Goal: Information Seeking & Learning: Learn about a topic

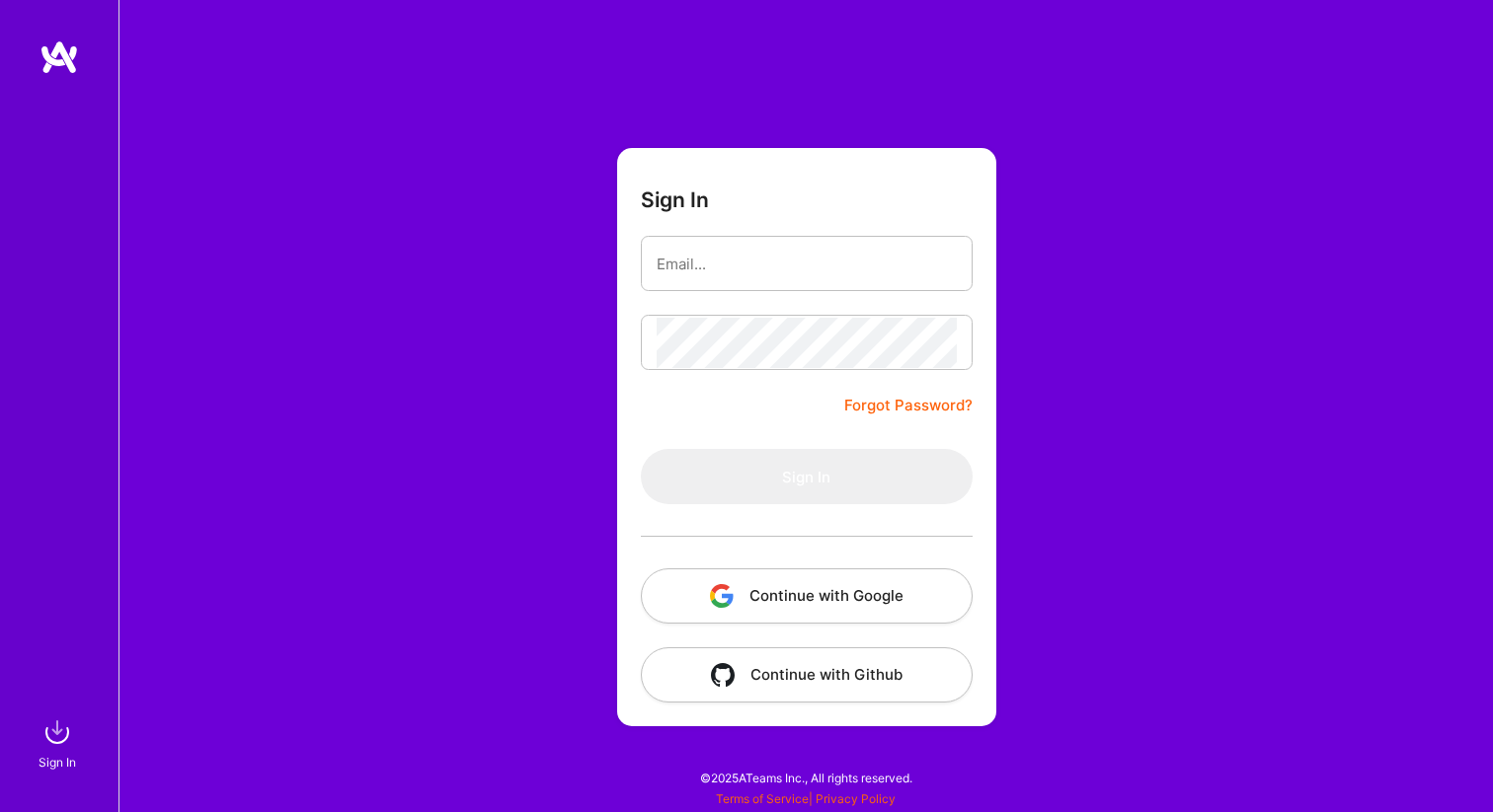
click at [821, 616] on button "Continue with Google" at bounding box center [806, 596] width 331 height 56
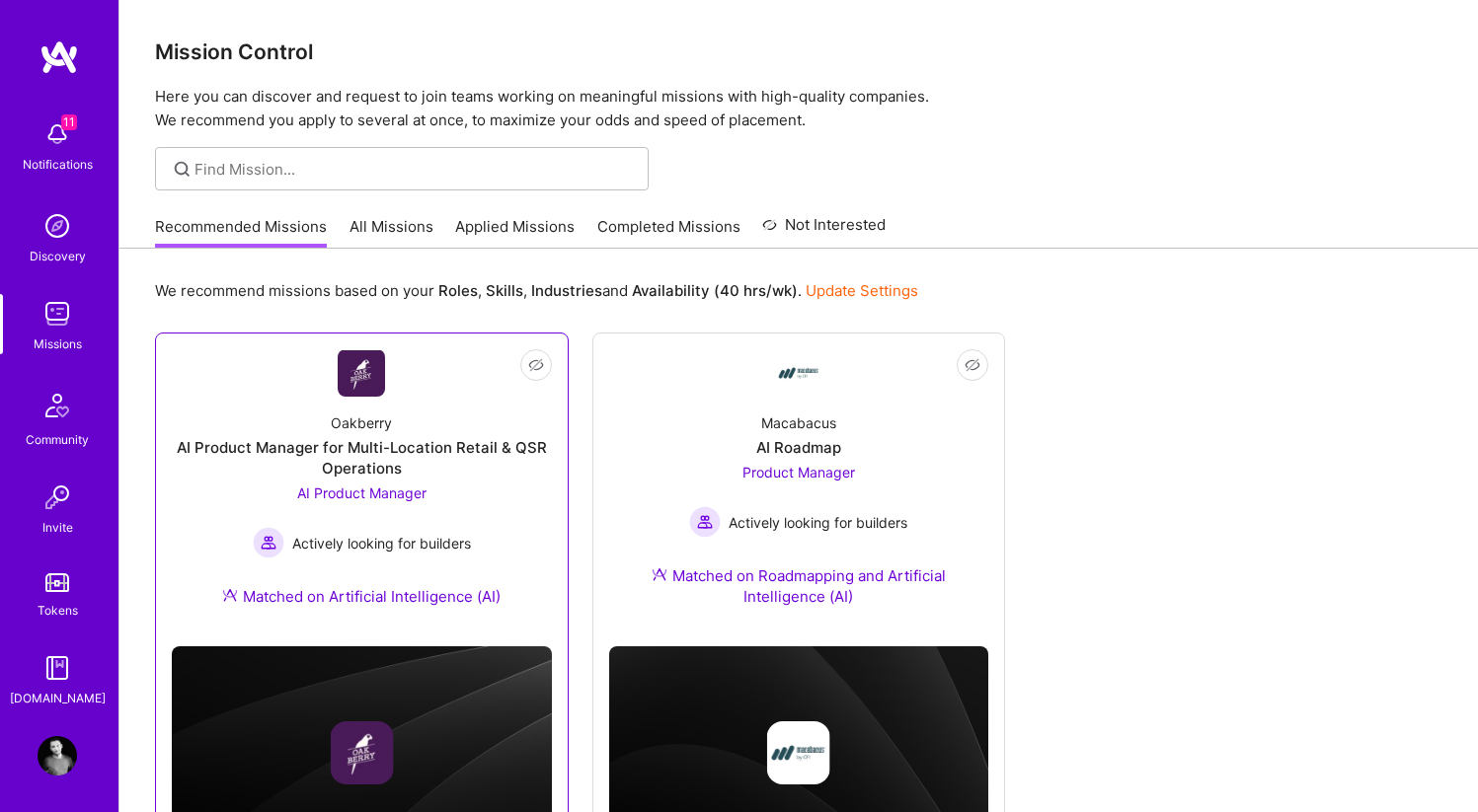
scroll to position [112, 0]
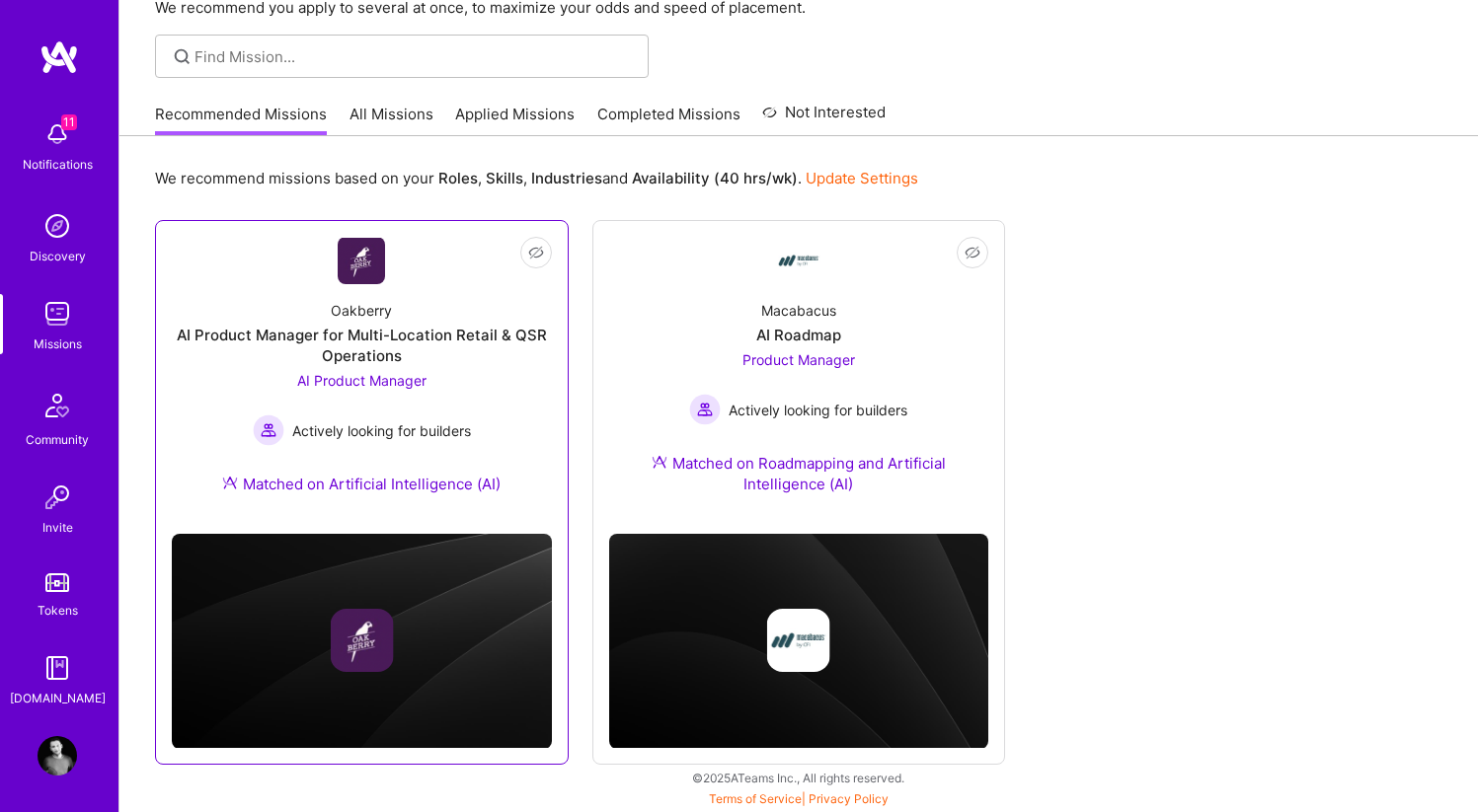
click at [506, 401] on div "Oakberry AI Product Manager for Multi-Location Retail & QSR Operations AI Produ…" at bounding box center [362, 401] width 380 height 234
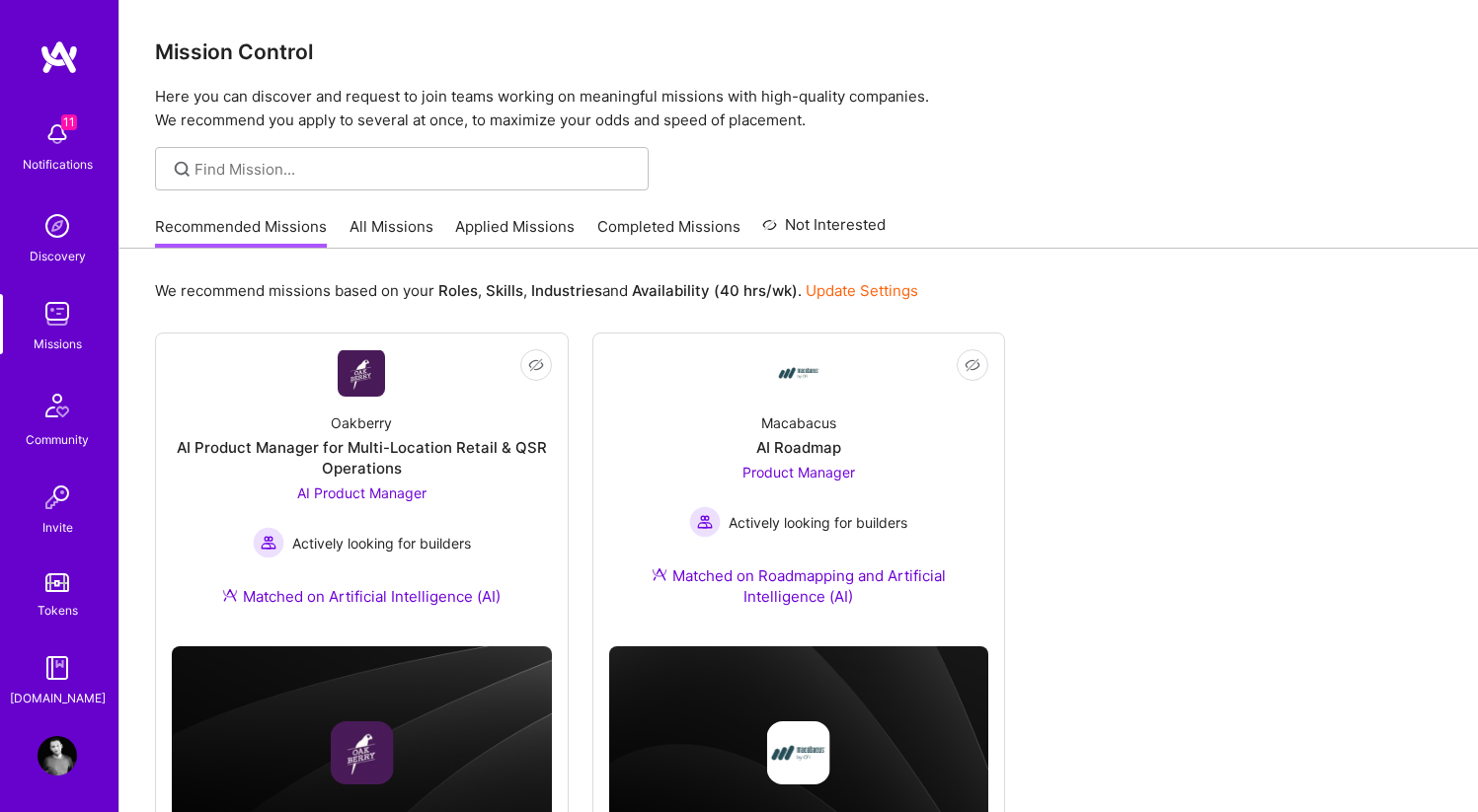
scroll to position [112, 0]
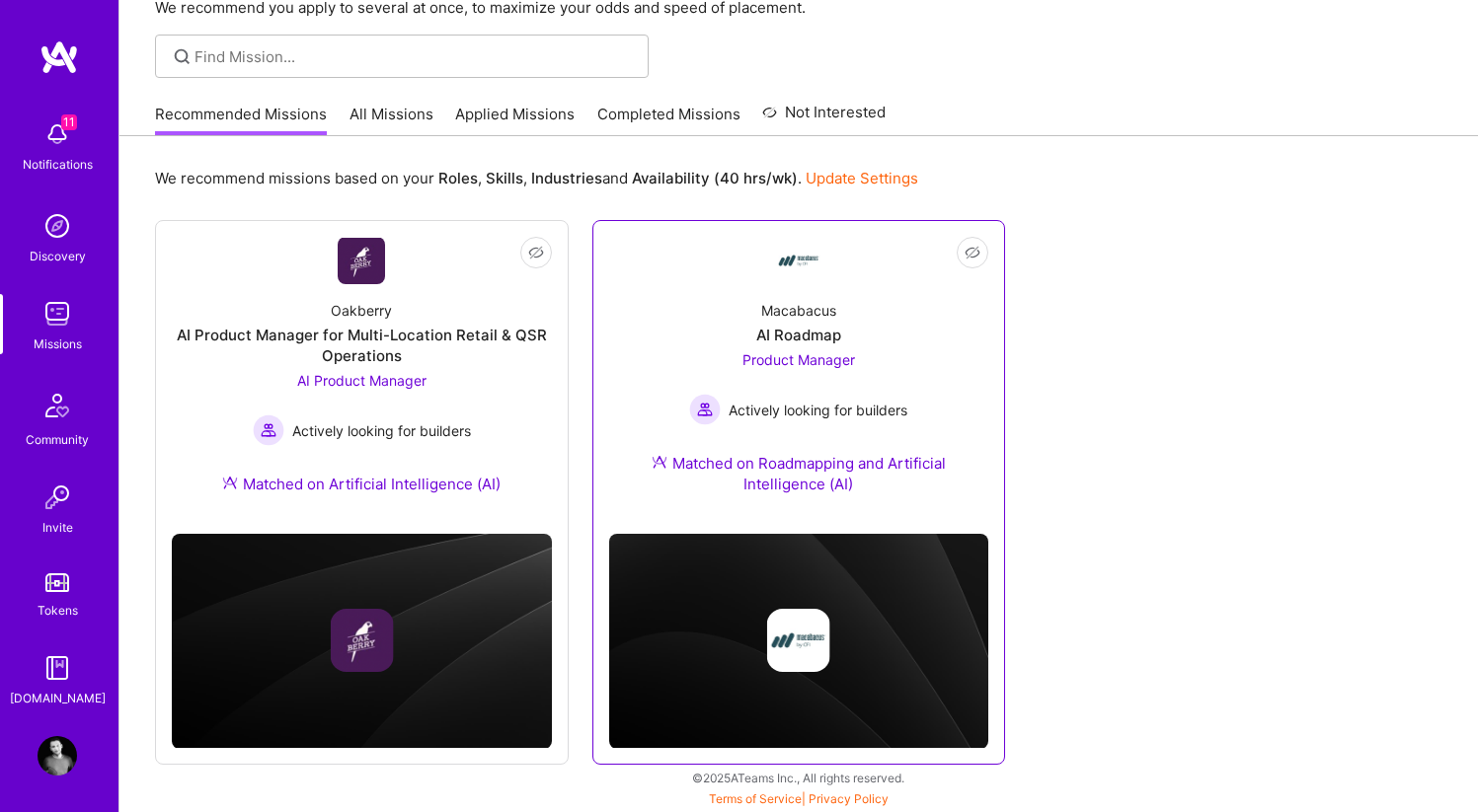
click at [876, 349] on div "Product Manager Actively looking for builders" at bounding box center [797, 387] width 218 height 76
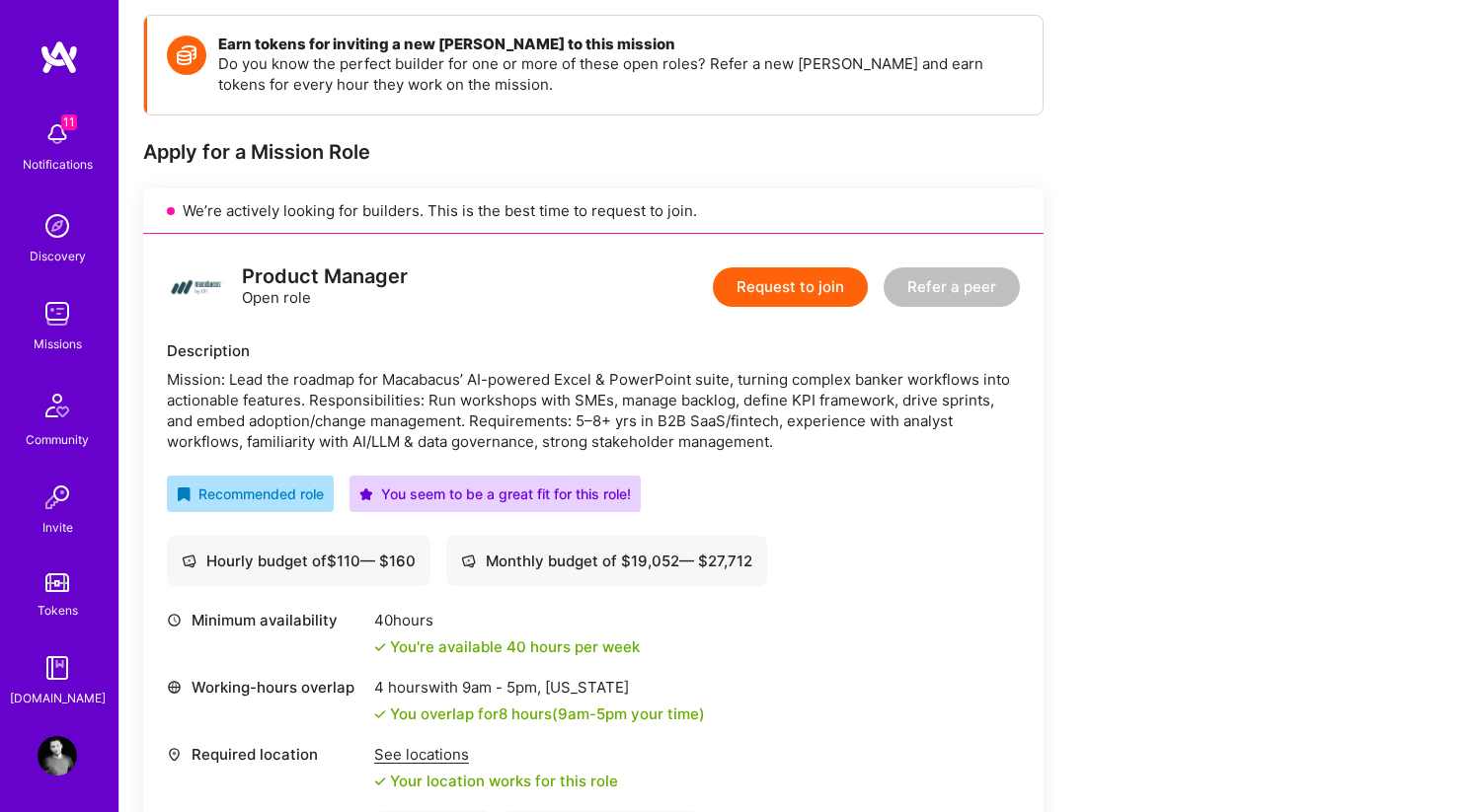
click at [555, 371] on div "Mission: Lead the roadmap for Macabacus’ AI-powered Excel & PowerPoint suite, t…" at bounding box center [593, 410] width 853 height 83
